Goal: Transaction & Acquisition: Register for event/course

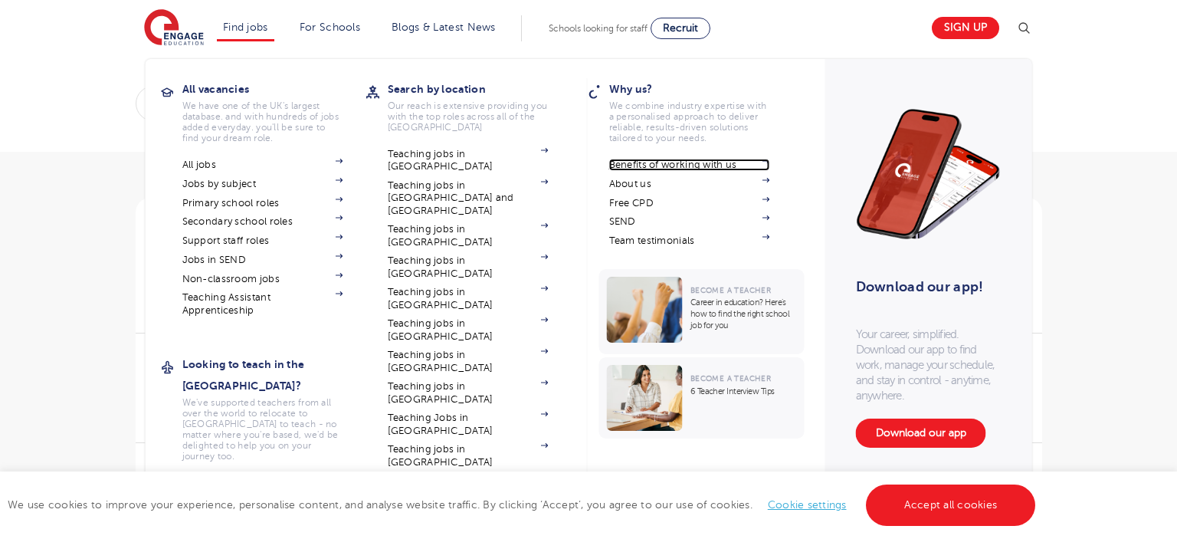
click at [690, 165] on link "Benefits of working with us" at bounding box center [689, 165] width 161 height 12
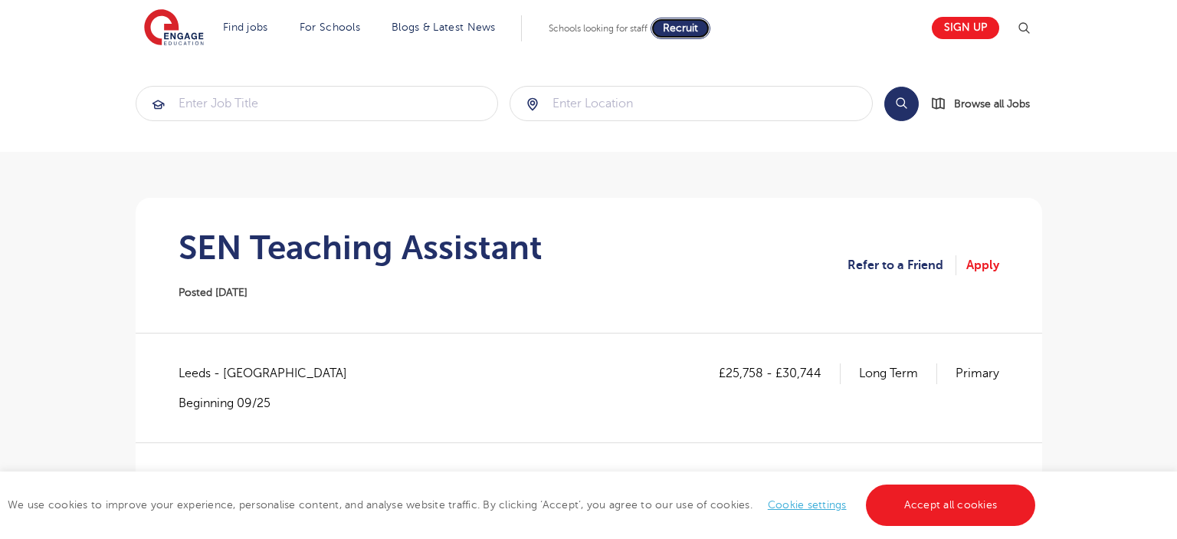
click at [683, 28] on span "Recruit" at bounding box center [680, 27] width 35 height 11
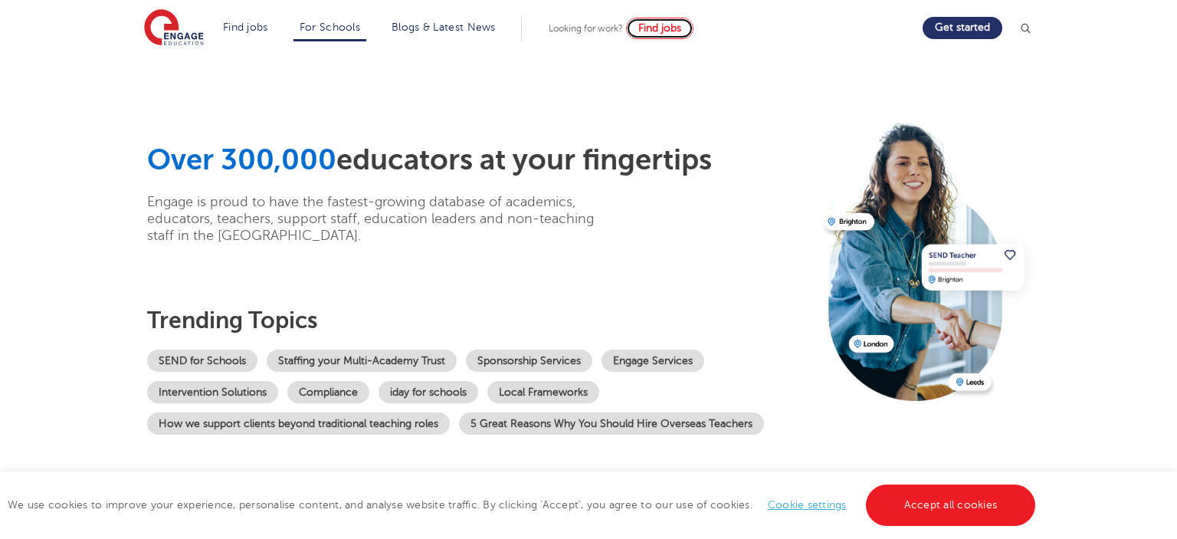
click at [681, 28] on span "Find jobs" at bounding box center [659, 27] width 43 height 11
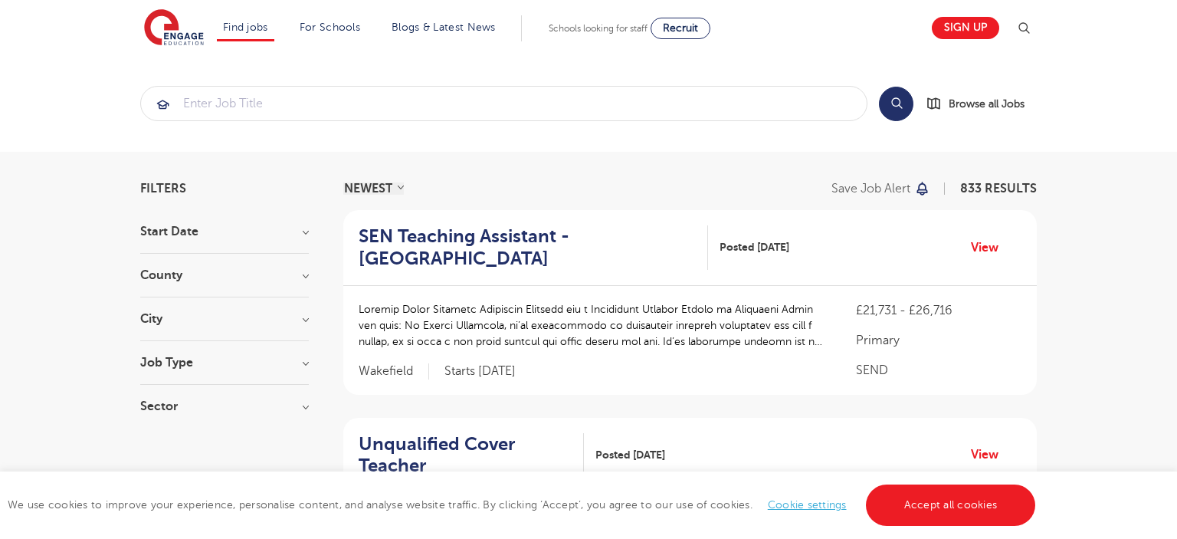
click at [241, 270] on h3 "County" at bounding box center [224, 275] width 169 height 12
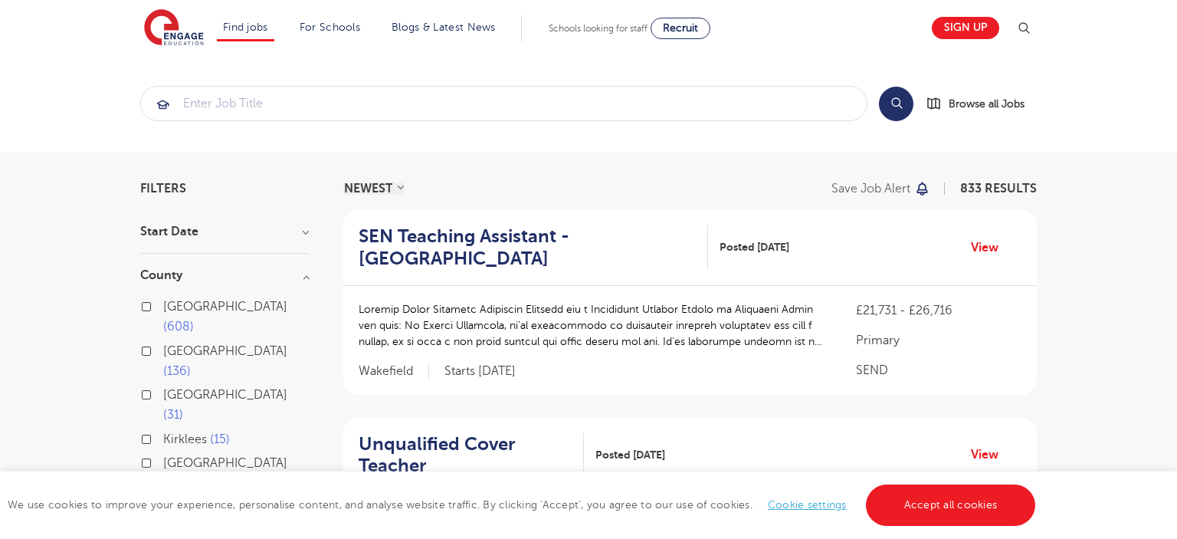
click at [179, 388] on span "Leeds" at bounding box center [225, 395] width 124 height 14
click at [173, 388] on input "Leeds 31" at bounding box center [168, 393] width 10 height 10
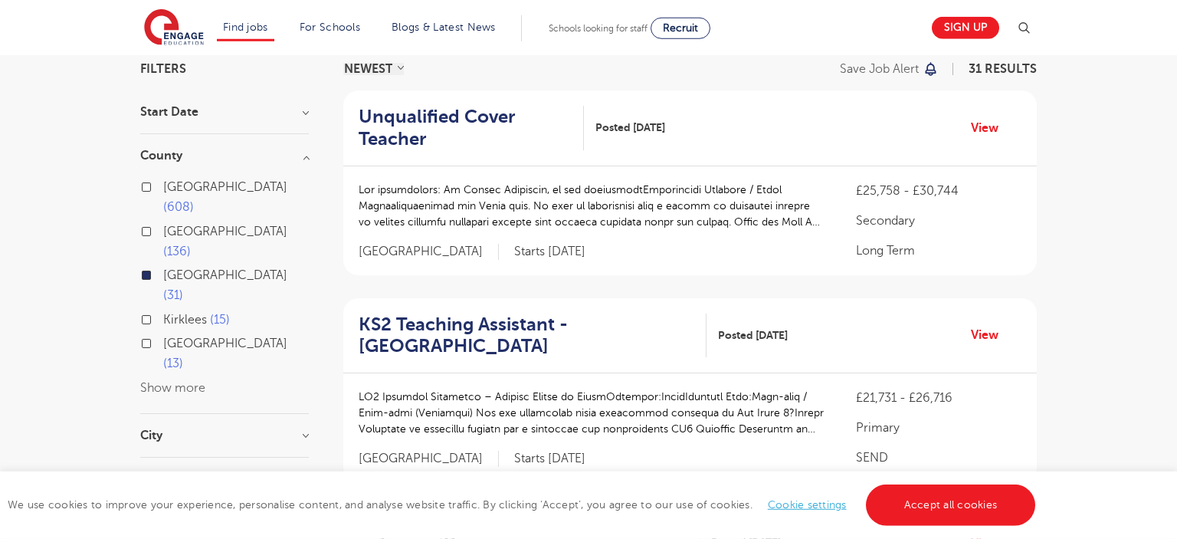
scroll to position [129, 0]
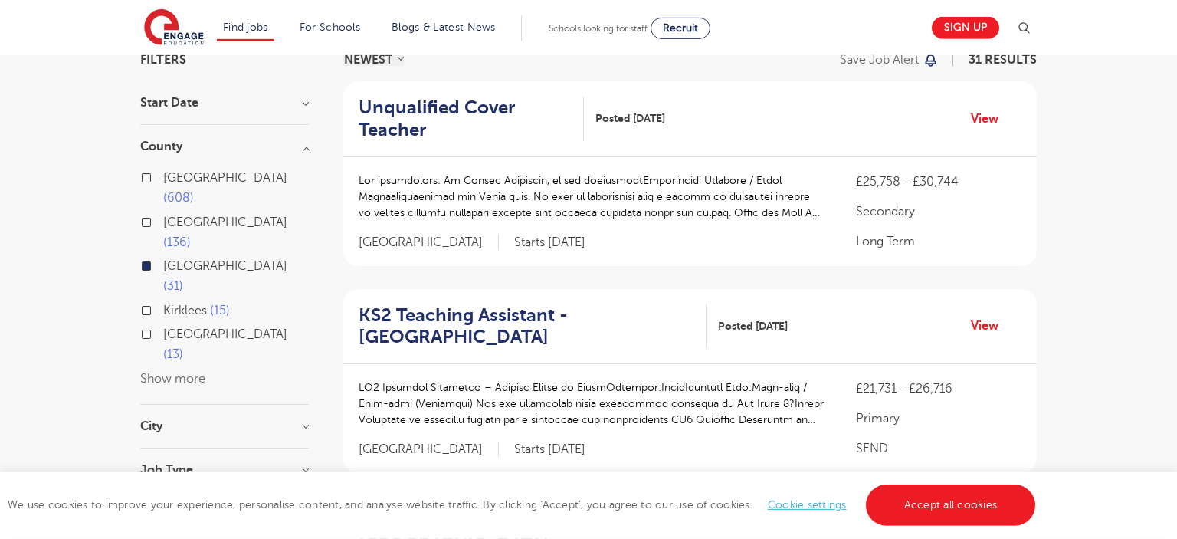
click at [179, 420] on div "City Leeds 31 Show more" at bounding box center [224, 434] width 169 height 28
click at [166, 420] on h3 "City" at bounding box center [224, 426] width 169 height 12
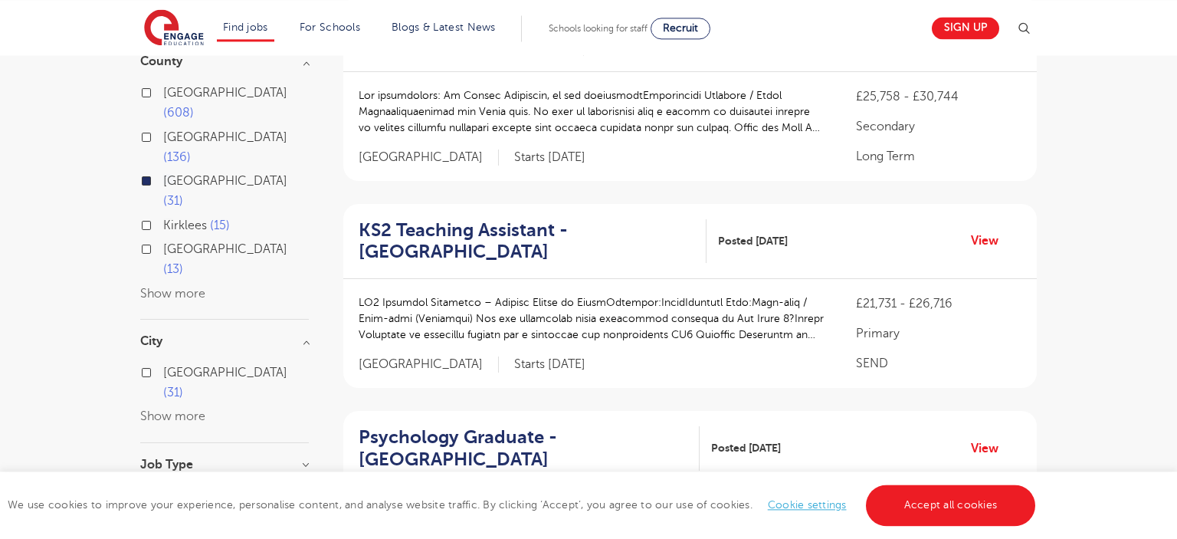
scroll to position [241, 0]
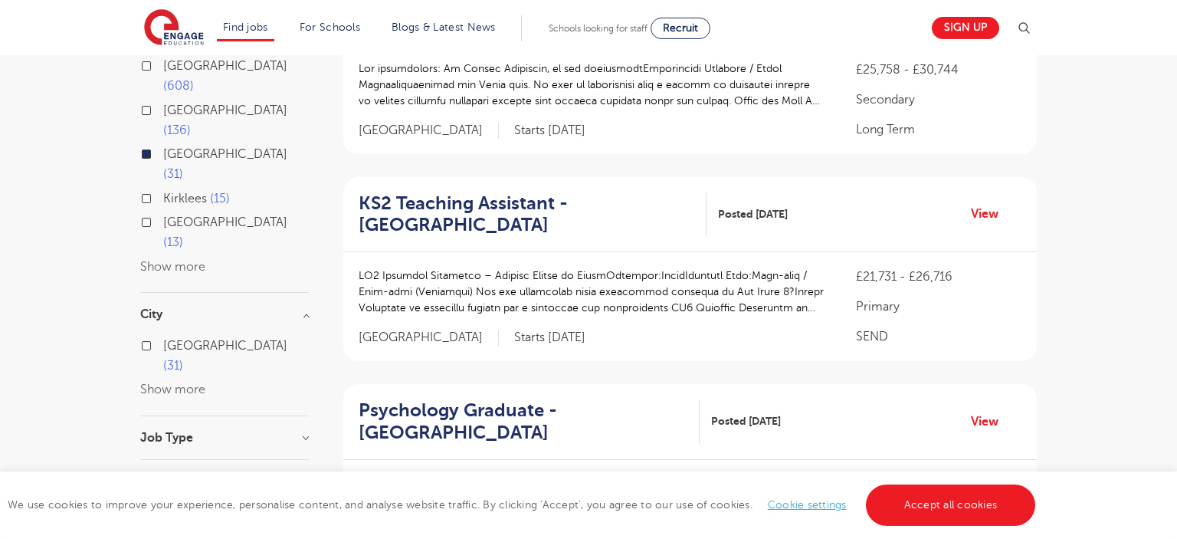
click at [162, 431] on h3 "Job Type" at bounding box center [224, 437] width 169 height 12
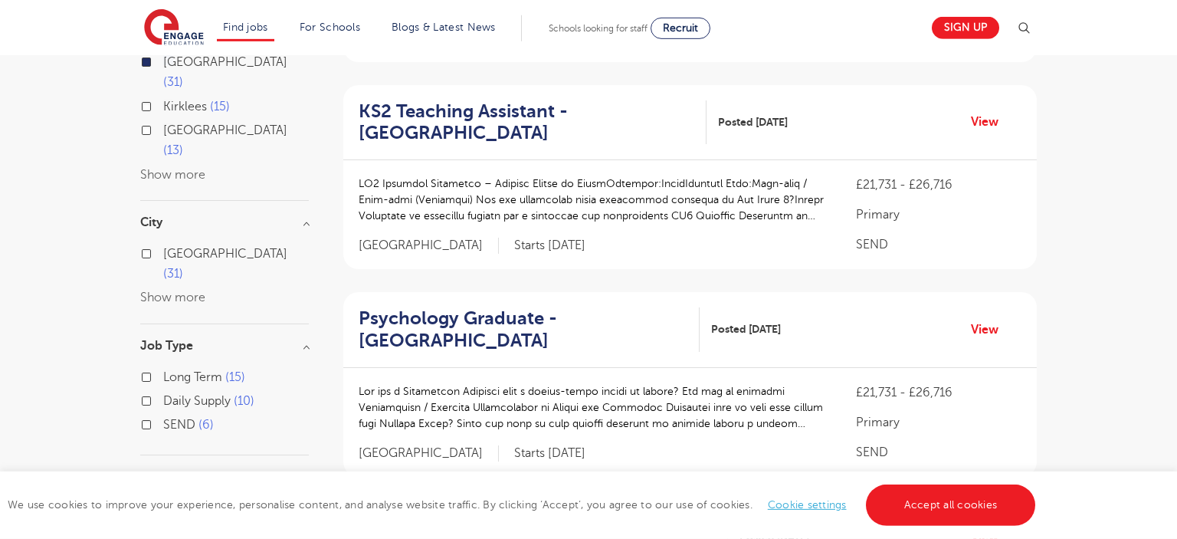
scroll to position [333, 0]
click at [167, 470] on h3 "Sector" at bounding box center [224, 476] width 169 height 12
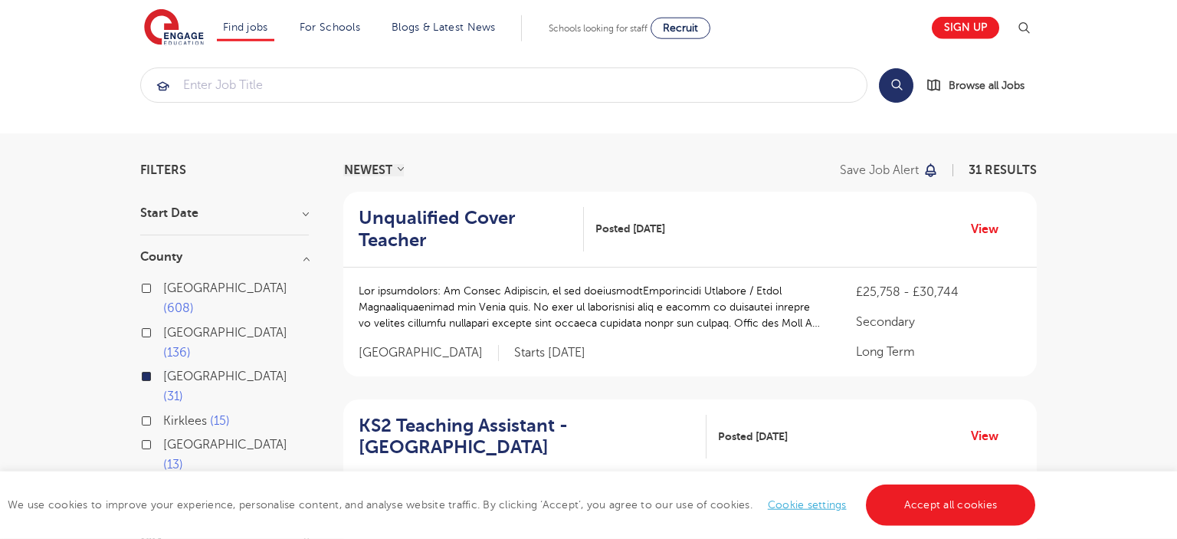
scroll to position [0, 0]
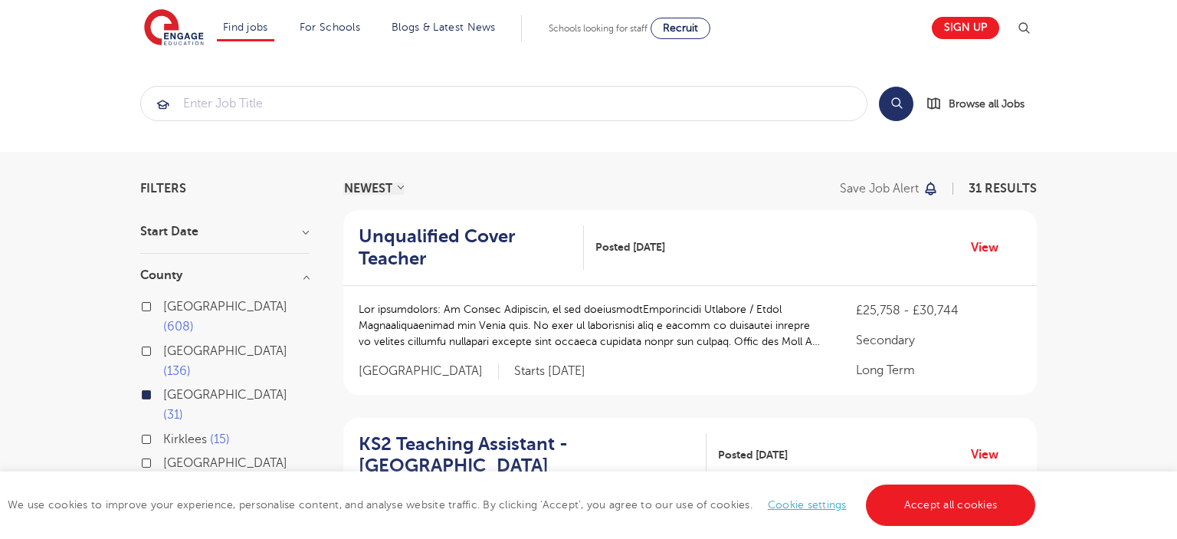
click at [897, 100] on button "Search" at bounding box center [896, 104] width 34 height 34
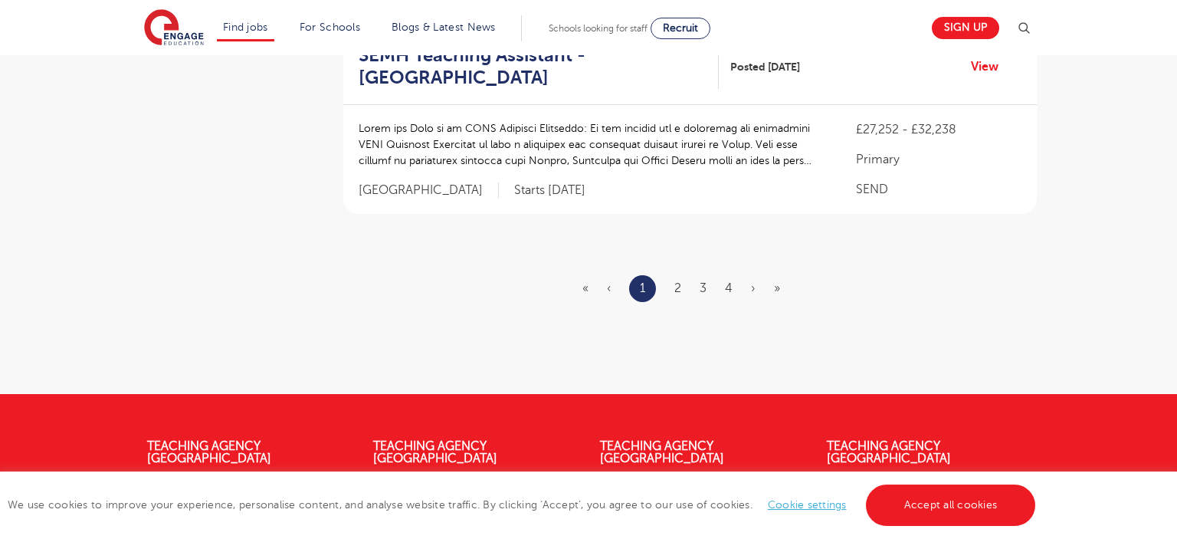
scroll to position [2051, 0]
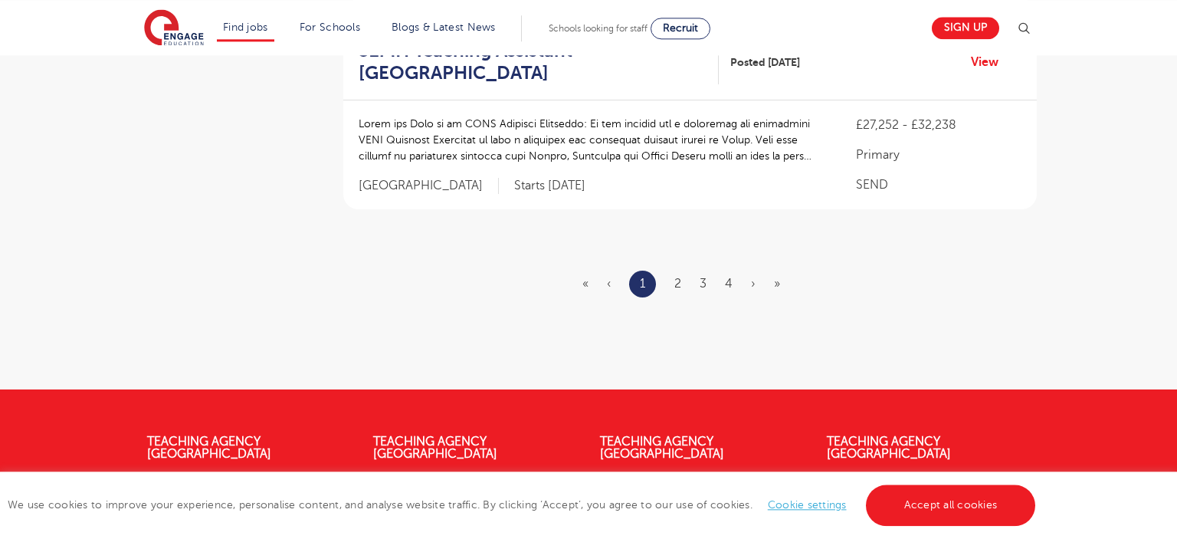
click at [687, 279] on ul "« ‹ 1 2 3 4 › »" at bounding box center [690, 284] width 216 height 27
click at [680, 283] on link "2" at bounding box center [677, 284] width 7 height 14
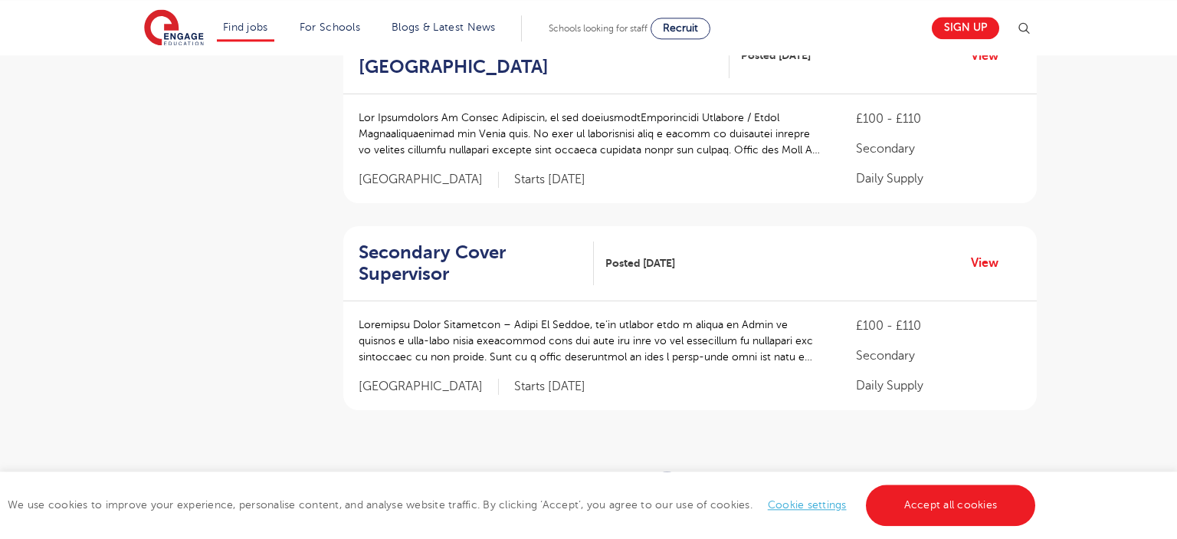
scroll to position [1829, 0]
click at [700, 477] on link "3" at bounding box center [702, 484] width 7 height 14
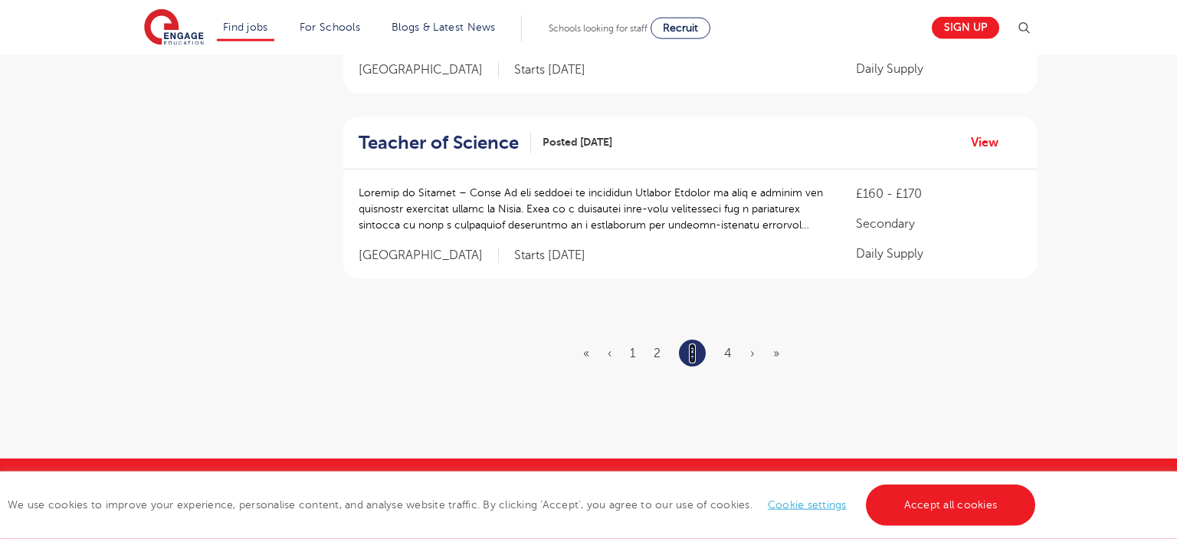
scroll to position [1939, 0]
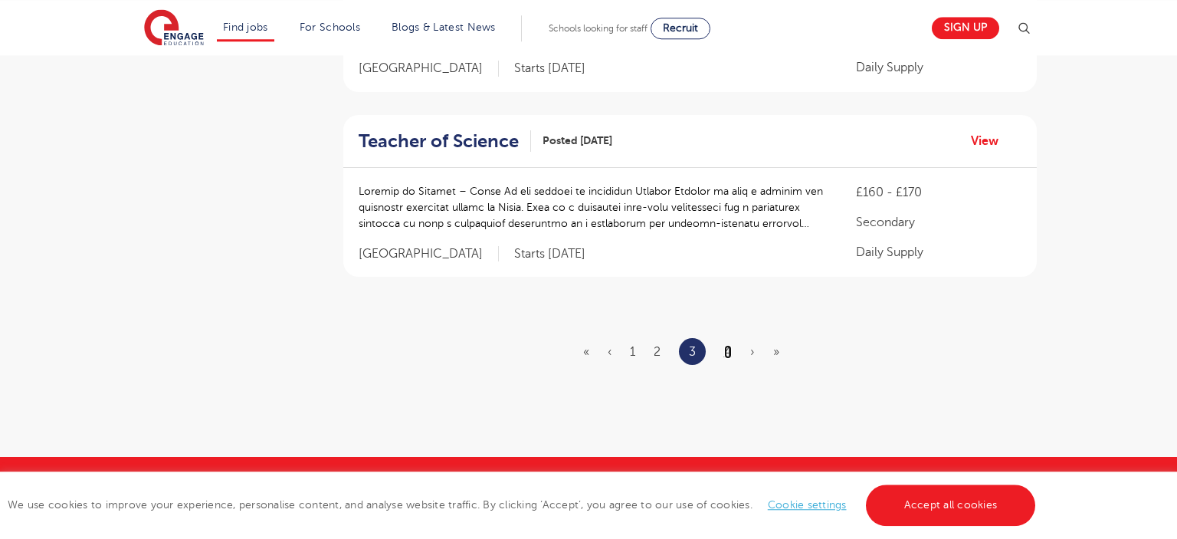
click at [730, 345] on link "4" at bounding box center [728, 352] width 8 height 14
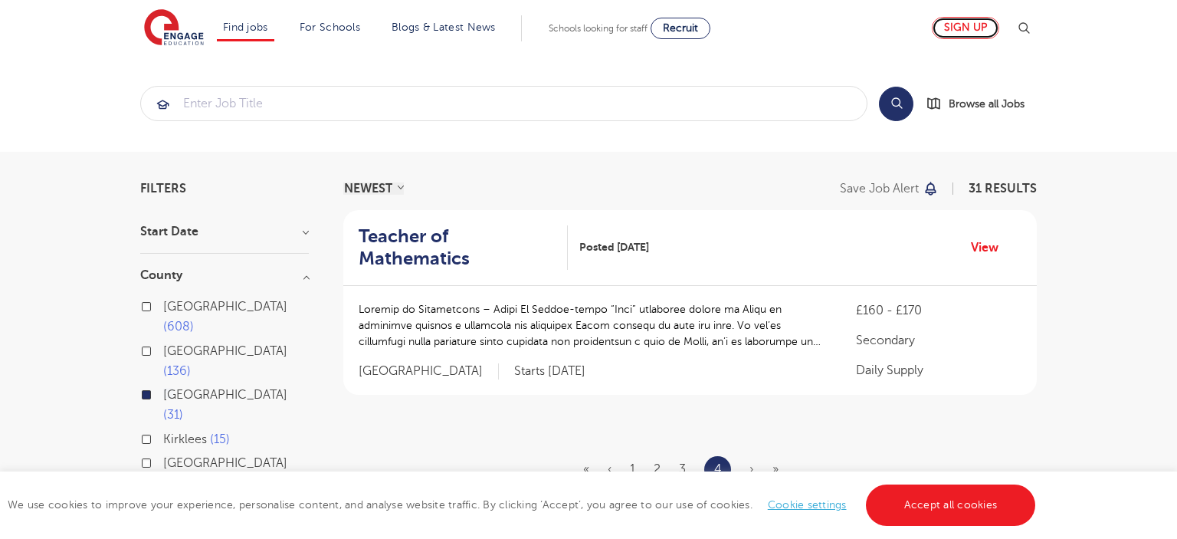
click at [970, 28] on link "Sign up" at bounding box center [965, 28] width 67 height 22
